Goal: Task Accomplishment & Management: Use online tool/utility

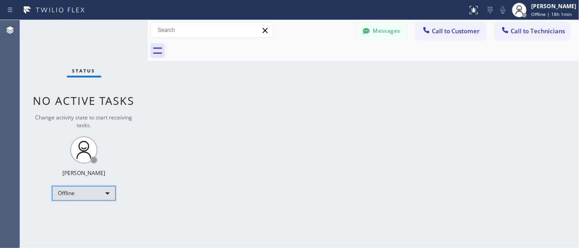
click at [72, 193] on div "Offline" at bounding box center [84, 193] width 64 height 15
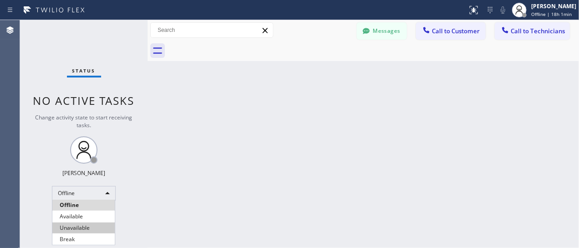
click at [73, 226] on li "Unavailable" at bounding box center [83, 227] width 62 height 11
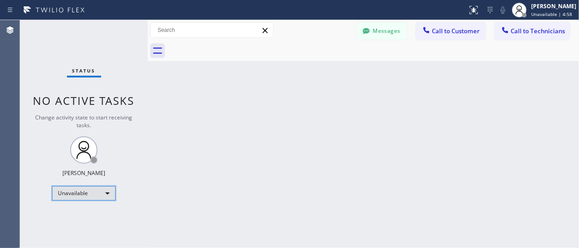
click at [82, 194] on div "Unavailable" at bounding box center [84, 193] width 64 height 15
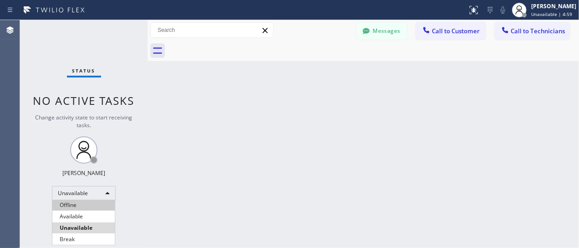
click at [73, 209] on li "Offline" at bounding box center [83, 205] width 62 height 11
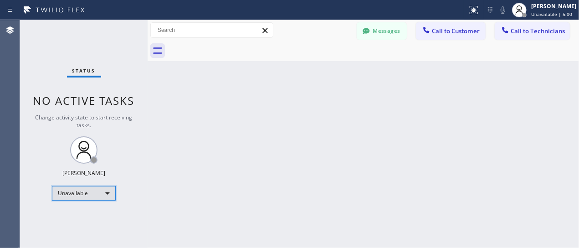
click at [76, 189] on div "Unavailable" at bounding box center [84, 193] width 64 height 15
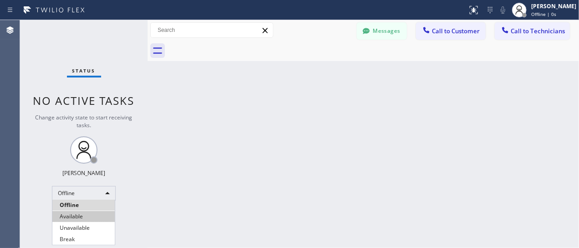
click at [70, 214] on li "Available" at bounding box center [83, 216] width 62 height 11
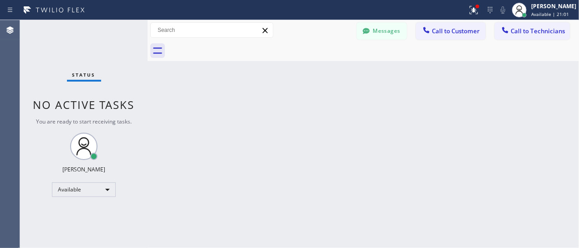
click at [460, 97] on div "Back to Dashboard Change Sender ID Customers Technicians AC [PERSON_NAME] [DATE…" at bounding box center [364, 134] width 432 height 228
click at [453, 127] on div "Back to Dashboard Change Sender ID Customers Technicians AC [PERSON_NAME] [DATE…" at bounding box center [364, 134] width 432 height 228
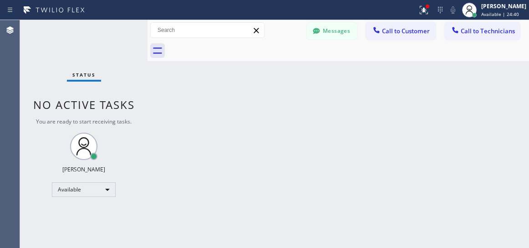
click at [436, 139] on div "Back to Dashboard Change Sender ID Customers Technicians AC [PERSON_NAME] [DATE…" at bounding box center [339, 134] width 382 height 228
click at [390, 96] on div "Back to Dashboard Change Sender ID Customers Technicians AC [PERSON_NAME] [DATE…" at bounding box center [339, 134] width 382 height 228
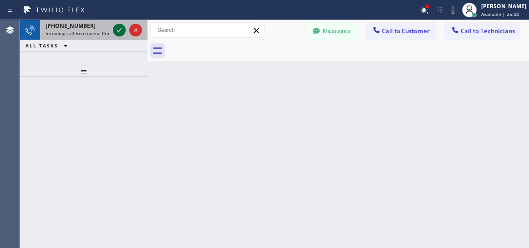
click at [119, 28] on icon at bounding box center [119, 30] width 11 height 11
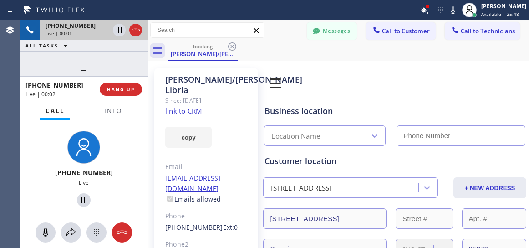
type input "(623) 283-2416"
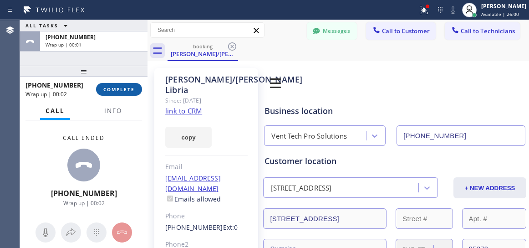
click at [119, 89] on span "COMPLETE" at bounding box center [118, 89] width 31 height 6
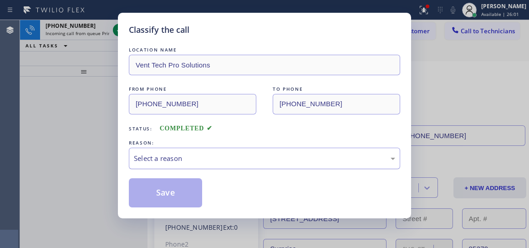
click at [214, 160] on div "Select a reason" at bounding box center [265, 158] width 262 height 10
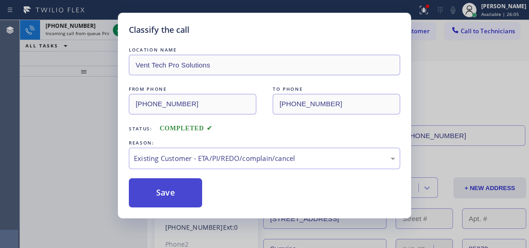
click at [181, 193] on button "Save" at bounding box center [165, 192] width 73 height 29
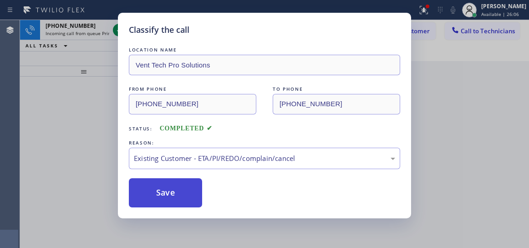
click at [170, 192] on button "Save" at bounding box center [165, 192] width 73 height 29
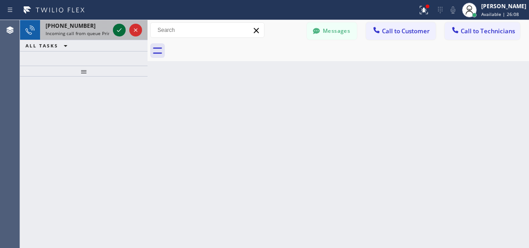
click at [116, 28] on icon at bounding box center [119, 30] width 11 height 11
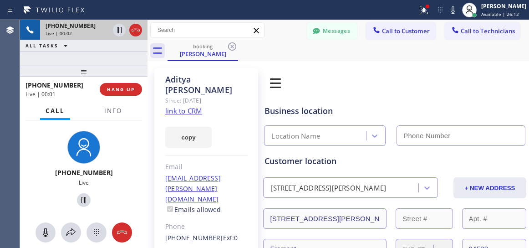
type input "(855) 999-4417"
click at [179, 106] on link "link to CRM" at bounding box center [183, 110] width 37 height 9
click at [84, 204] on icon at bounding box center [83, 200] width 11 height 11
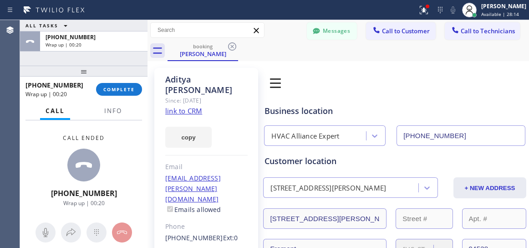
click at [410, 91] on div "Book Appointment Addresses Leads Membership" at bounding box center [355, 83] width 185 height 26
click at [119, 88] on span "COMPLETE" at bounding box center [118, 89] width 31 height 6
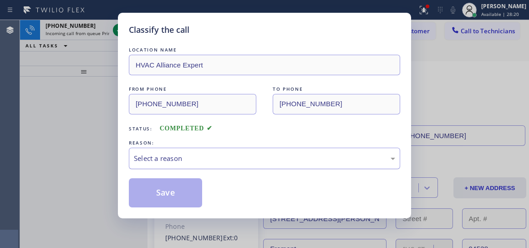
click at [189, 161] on div "Select a reason" at bounding box center [265, 158] width 262 height 10
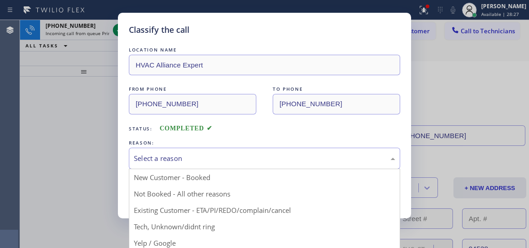
drag, startPoint x: 210, startPoint y: 213, endPoint x: 206, endPoint y: 208, distance: 5.6
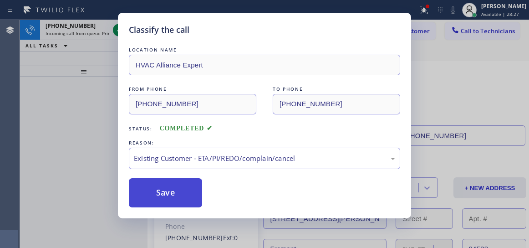
click at [171, 201] on button "Save" at bounding box center [165, 192] width 73 height 29
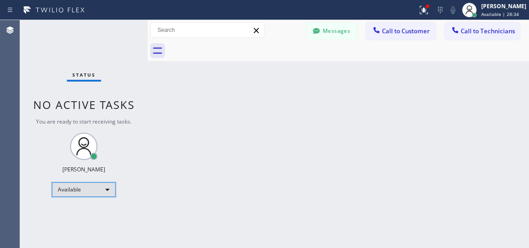
click at [76, 193] on div "Available" at bounding box center [84, 189] width 64 height 15
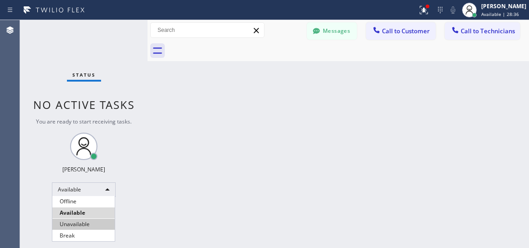
click at [86, 225] on li "Unavailable" at bounding box center [83, 224] width 62 height 11
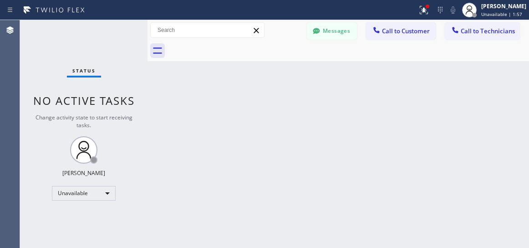
click at [487, 133] on div "Back to Dashboard Change Sender ID Customers Technicians AC [PERSON_NAME] [DATE…" at bounding box center [339, 134] width 382 height 228
click at [105, 188] on div "Unavailable" at bounding box center [84, 193] width 64 height 15
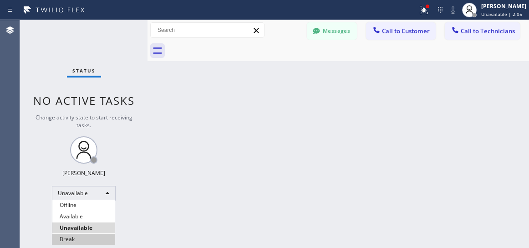
click at [93, 239] on li "Break" at bounding box center [83, 239] width 62 height 11
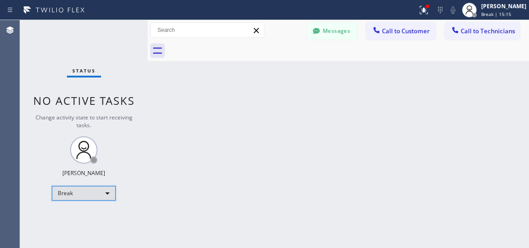
click at [99, 195] on div "Break" at bounding box center [84, 193] width 64 height 15
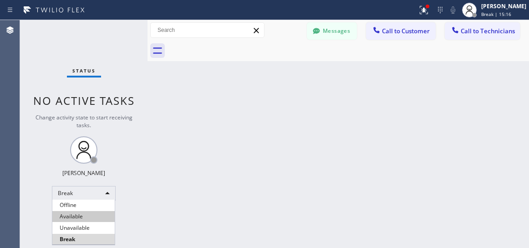
click at [81, 211] on li "Available" at bounding box center [83, 216] width 62 height 11
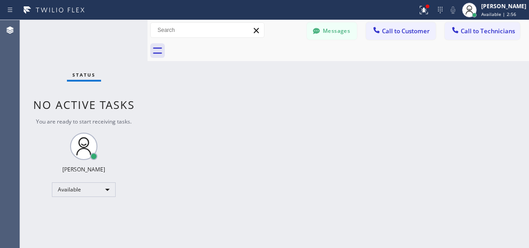
click at [397, 150] on div "Back to Dashboard Change Sender ID Customers Technicians AC [PERSON_NAME] [DATE…" at bounding box center [339, 134] width 382 height 228
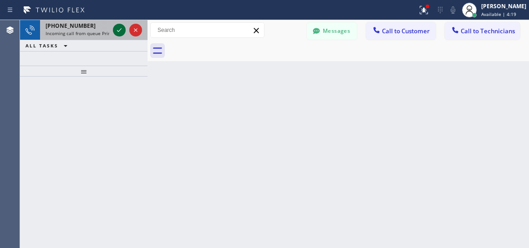
click at [117, 30] on icon at bounding box center [119, 30] width 11 height 11
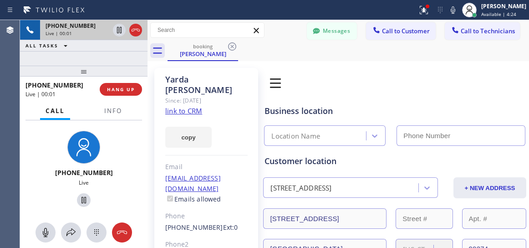
type input "(855) 999-4417"
click at [190, 106] on link "link to CRM" at bounding box center [183, 110] width 37 height 9
click at [78, 198] on icon at bounding box center [83, 200] width 11 height 11
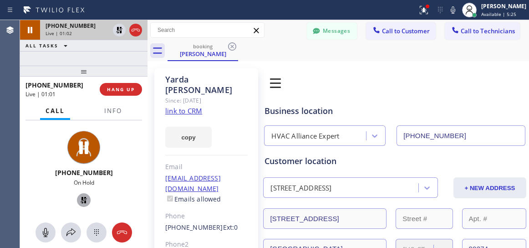
drag, startPoint x: 396, startPoint y: 83, endPoint x: 361, endPoint y: 17, distance: 74.4
click at [396, 82] on div "Book Appointment Addresses Leads Membership" at bounding box center [355, 83] width 185 height 26
drag, startPoint x: 388, startPoint y: 85, endPoint x: 396, endPoint y: 87, distance: 8.4
click at [388, 85] on div "Book Appointment Addresses Leads Membership" at bounding box center [355, 83] width 185 height 26
click at [81, 200] on icon at bounding box center [84, 200] width 6 height 6
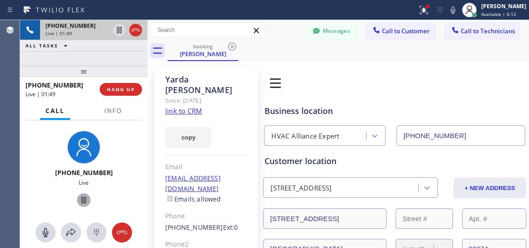
click at [397, 85] on div "Book Appointment Addresses Leads Membership" at bounding box center [355, 83] width 185 height 26
drag, startPoint x: 73, startPoint y: 85, endPoint x: 24, endPoint y: 87, distance: 48.8
click at [24, 87] on div "+18632212229 Live | 02:08 HANG UP" at bounding box center [84, 90] width 128 height 26
copy span "+18632212229"
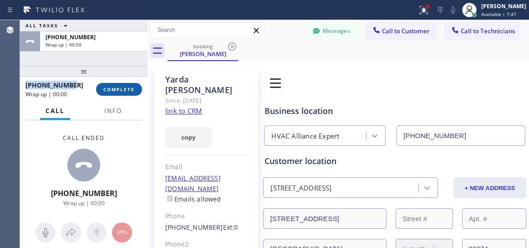
click at [124, 90] on span "COMPLETE" at bounding box center [118, 89] width 31 height 6
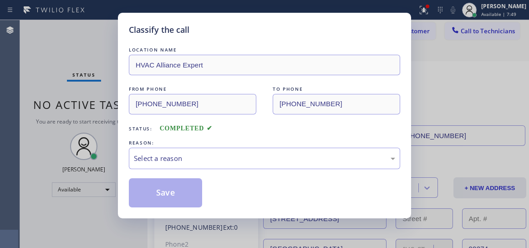
click at [217, 145] on div "REASON:" at bounding box center [265, 143] width 272 height 10
click at [216, 158] on div "Select a reason" at bounding box center [265, 158] width 262 height 10
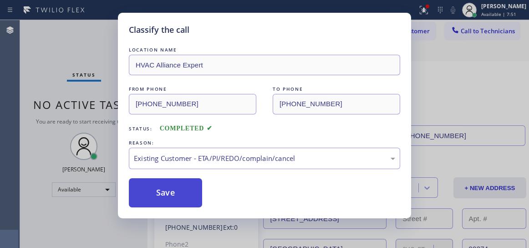
click at [174, 189] on button "Save" at bounding box center [165, 192] width 73 height 29
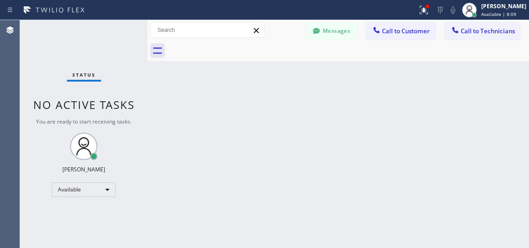
click at [380, 143] on div "Back to Dashboard Change Sender ID Customers Technicians AC [PERSON_NAME] [DATE…" at bounding box center [339, 134] width 382 height 228
click at [411, 139] on div "Back to Dashboard Change Sender ID Customers Technicians AC [PERSON_NAME] [DATE…" at bounding box center [339, 134] width 382 height 228
click at [508, 157] on div "Back to Dashboard Change Sender ID Customers Technicians AC [PERSON_NAME] [DATE…" at bounding box center [339, 134] width 382 height 228
click at [67, 182] on div "Available" at bounding box center [84, 189] width 64 height 15
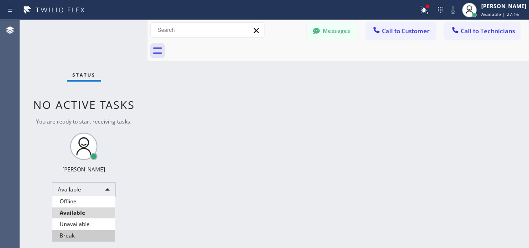
click at [72, 236] on li "Break" at bounding box center [83, 235] width 62 height 11
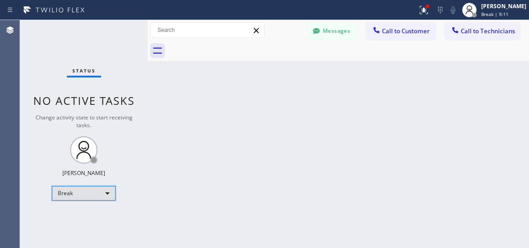
click at [77, 192] on div "Break" at bounding box center [84, 193] width 64 height 15
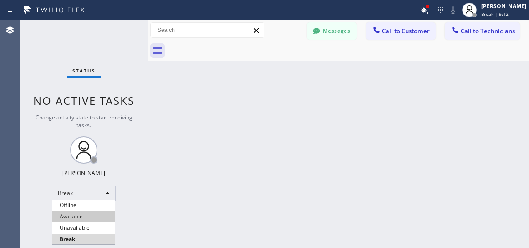
click at [75, 220] on li "Available" at bounding box center [83, 216] width 62 height 11
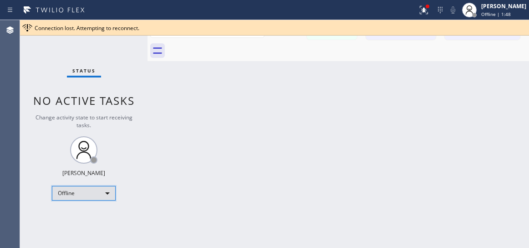
click at [67, 190] on div "Offline" at bounding box center [84, 193] width 64 height 15
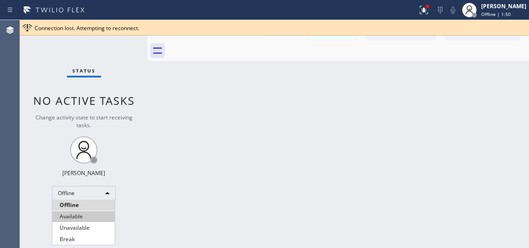
click at [79, 217] on li "Available" at bounding box center [83, 216] width 62 height 11
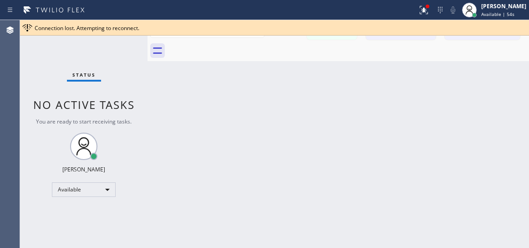
click at [428, 145] on div "Back to Dashboard Change Sender ID Customers Technicians AC [PERSON_NAME] [DATE…" at bounding box center [339, 134] width 382 height 228
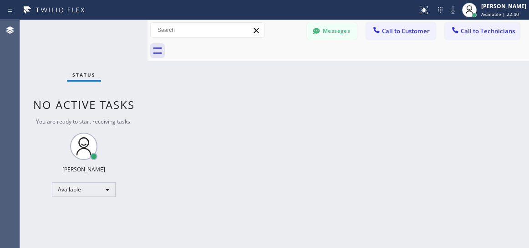
click at [370, 104] on div "Back to Dashboard Change Sender ID Customers Technicians AC [PERSON_NAME] [DATE…" at bounding box center [339, 134] width 382 height 228
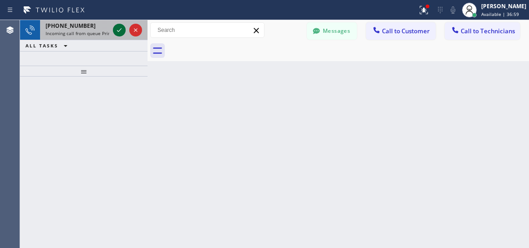
click at [120, 30] on icon at bounding box center [119, 30] width 5 height 4
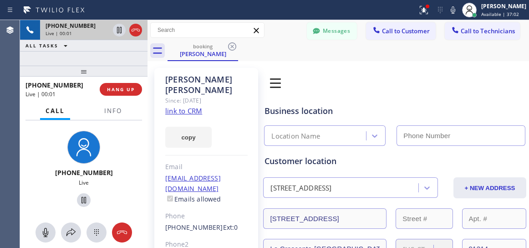
type input "[PHONE_NUMBER]"
click at [187, 106] on link "link to CRM" at bounding box center [183, 110] width 37 height 9
click at [41, 235] on icon at bounding box center [45, 232] width 11 height 11
click at [46, 236] on icon at bounding box center [45, 232] width 11 height 11
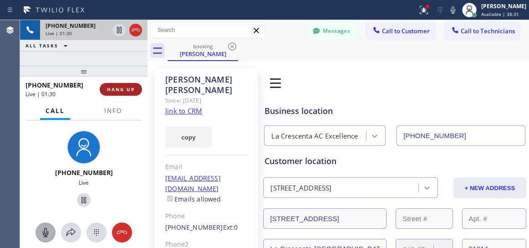
click at [116, 91] on span "HANG UP" at bounding box center [121, 89] width 28 height 6
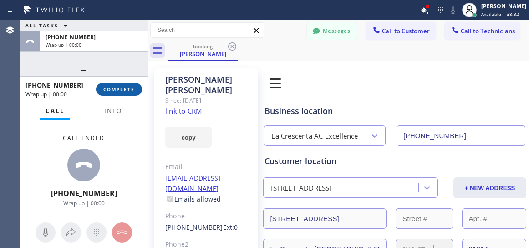
click at [126, 90] on span "COMPLETE" at bounding box center [118, 89] width 31 height 6
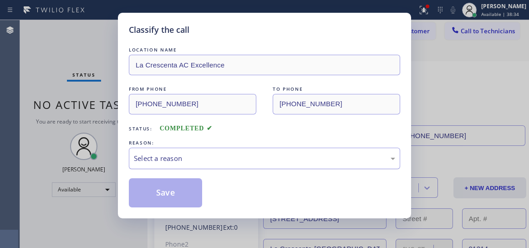
click at [209, 159] on div "Select a reason" at bounding box center [265, 158] width 262 height 10
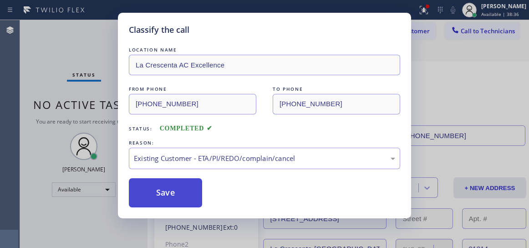
click at [182, 191] on button "Save" at bounding box center [165, 192] width 73 height 29
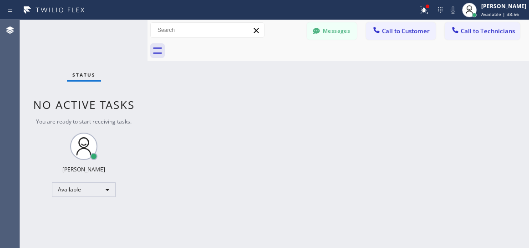
click at [471, 21] on div "Messages Call to Customer Call to Technicians Outbound call Location Search loc…" at bounding box center [339, 30] width 382 height 21
click at [471, 34] on span "Call to Technicians" at bounding box center [488, 31] width 54 height 8
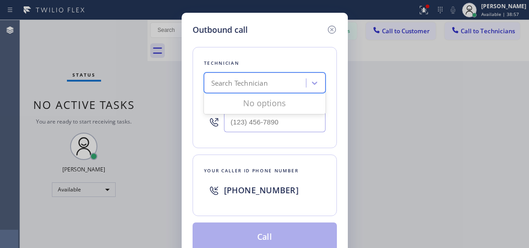
click at [252, 75] on div "Search Technician" at bounding box center [256, 83] width 99 height 16
type input "sevan"
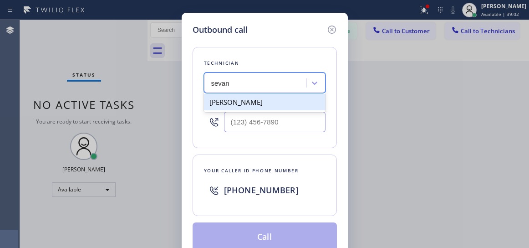
click at [247, 105] on div "[PERSON_NAME]" at bounding box center [265, 102] width 122 height 16
type input "[PHONE_NUMBER]"
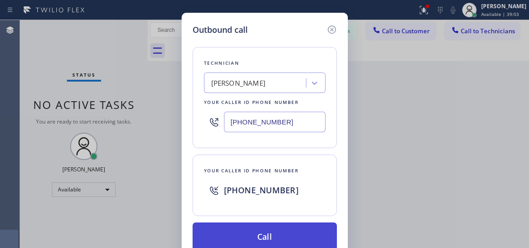
click at [272, 239] on button "Call" at bounding box center [265, 236] width 144 height 29
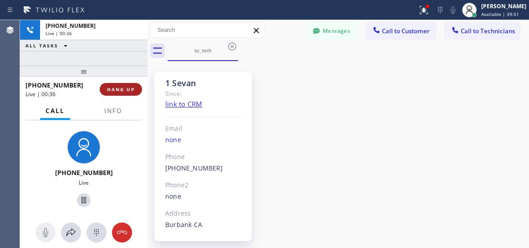
click at [126, 89] on span "HANG UP" at bounding box center [121, 89] width 28 height 6
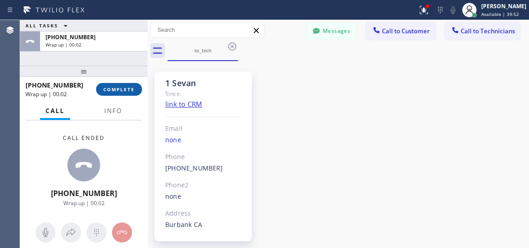
click at [118, 94] on button "COMPLETE" at bounding box center [119, 89] width 46 height 13
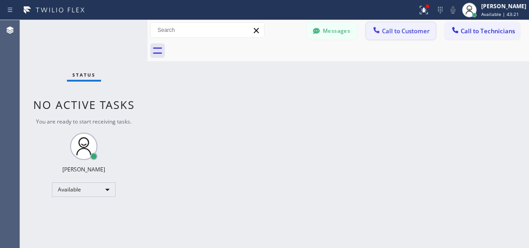
click at [402, 33] on span "Call to Customer" at bounding box center [406, 31] width 48 height 8
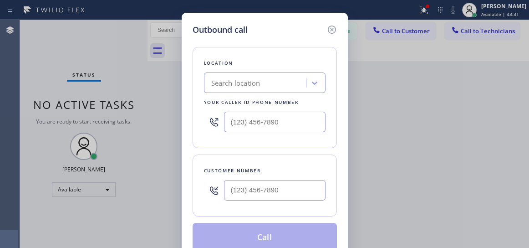
click at [281, 86] on div "Search location" at bounding box center [256, 83] width 99 height 16
paste input "[PHONE_NUMBER]"
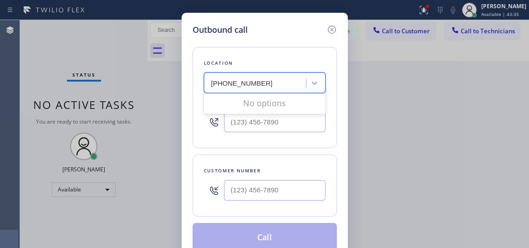
type input "[PHONE_NUMBER]"
click at [263, 191] on input "(___) ___-____" at bounding box center [275, 190] width 102 height 21
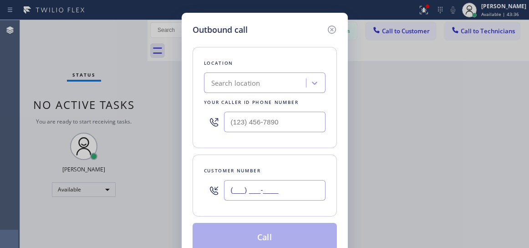
paste input "310) 720-5393"
type input "[PHONE_NUMBER]"
click at [261, 85] on div "Search location" at bounding box center [256, 83] width 99 height 16
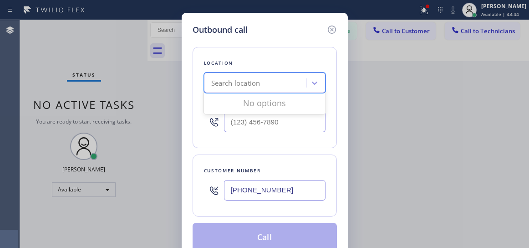
paste input "La Crescenta AC Excellence [PERSON_NAME]."
click at [226, 84] on input "La Crescenta AC Excellence [PERSON_NAME]" at bounding box center [241, 83] width 121 height 8
type input "La Crescenta AC Excellence [PERSON_NAME]"
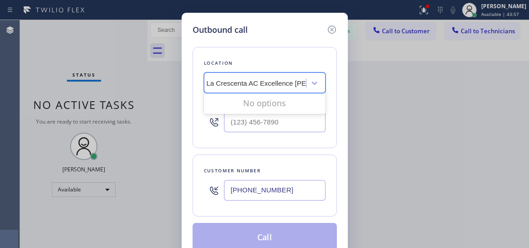
click at [305, 82] on input "La Crescenta AC Excellence [PERSON_NAME]" at bounding box center [260, 83] width 106 height 8
click at [312, 82] on icon at bounding box center [314, 82] width 9 height 9
click at [210, 81] on div "Search location" at bounding box center [256, 83] width 99 height 16
paste input "La Crescenta AC Excellence [PERSON_NAME]"
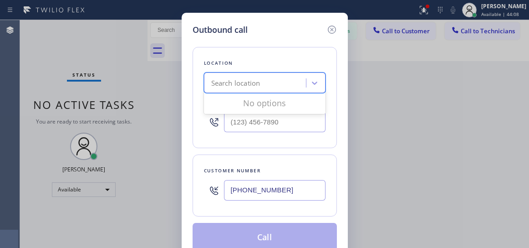
type input "La Crescenta AC Excellence [PERSON_NAME]"
click at [242, 82] on input "La Crescenta AC Excellence [PERSON_NAME]" at bounding box center [238, 83] width 127 height 8
drag, startPoint x: 302, startPoint y: 82, endPoint x: 289, endPoint y: 83, distance: 12.9
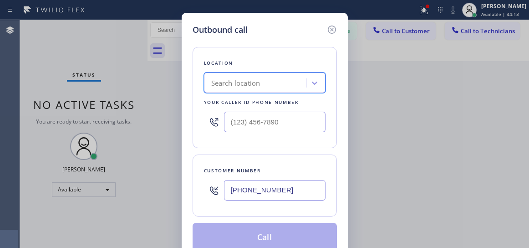
click at [289, 83] on div "Search location" at bounding box center [256, 83] width 99 height 16
click at [289, 82] on div "Search location" at bounding box center [256, 83] width 99 height 16
paste input "La Crescenta AC Excellence [PERSON_NAME]"
drag, startPoint x: 300, startPoint y: 81, endPoint x: 263, endPoint y: 84, distance: 36.6
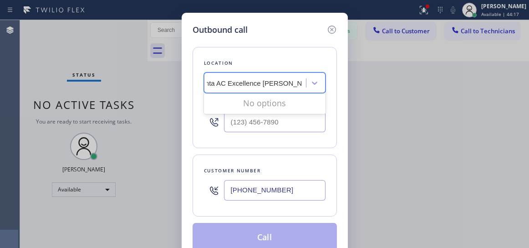
click at [263, 84] on input "La Crescenta AC Excellence [PERSON_NAME]" at bounding box center [238, 83] width 127 height 8
type input "La Crescenta AC Excellence"
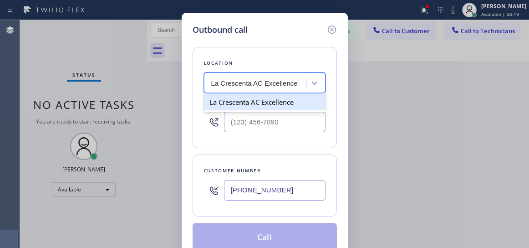
scroll to position [0, 0]
click at [250, 107] on div "La Crescenta AC Excellence" at bounding box center [265, 102] width 122 height 16
type input "[PHONE_NUMBER]"
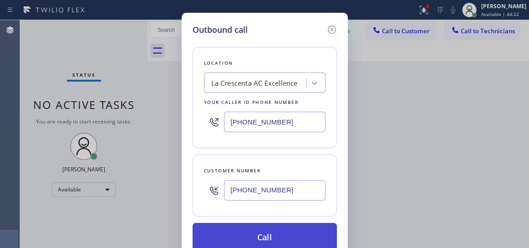
click at [277, 241] on button "Call" at bounding box center [265, 237] width 144 height 29
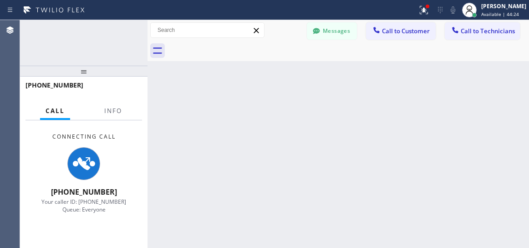
click at [258, 232] on div "Back to Dashboard Change Sender ID Customers Technicians AC [PERSON_NAME] [DATE…" at bounding box center [339, 134] width 382 height 228
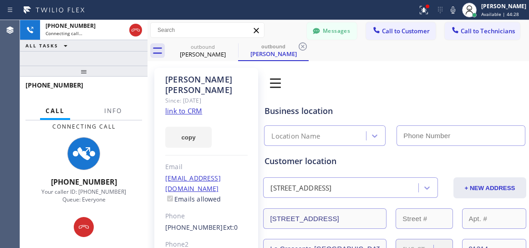
type input "[PHONE_NUMBER]"
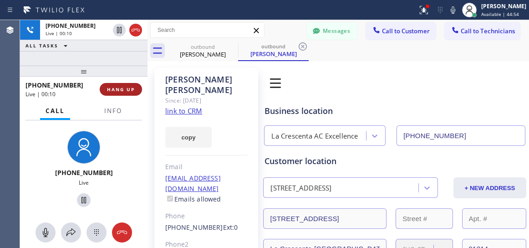
click at [124, 90] on span "HANG UP" at bounding box center [121, 89] width 28 height 6
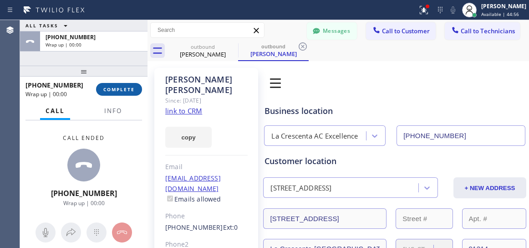
click at [125, 87] on span "COMPLETE" at bounding box center [118, 89] width 31 height 6
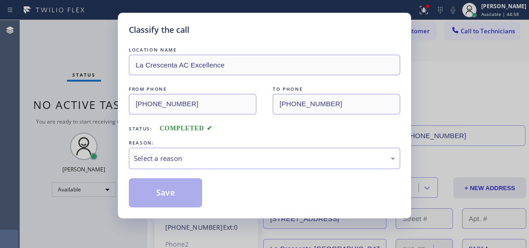
click at [200, 142] on div "REASON:" at bounding box center [265, 143] width 272 height 10
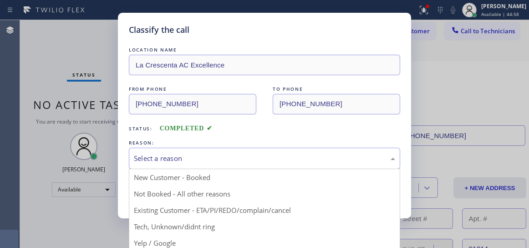
click at [208, 163] on div "Select a reason" at bounding box center [265, 158] width 262 height 10
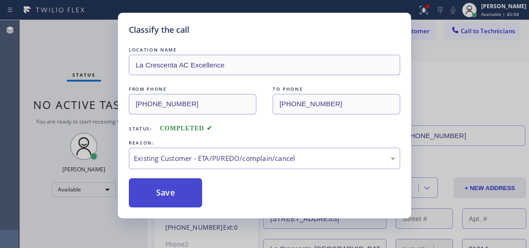
click at [167, 200] on button "Save" at bounding box center [165, 192] width 73 height 29
